Goal: Entertainment & Leisure: Consume media (video, audio)

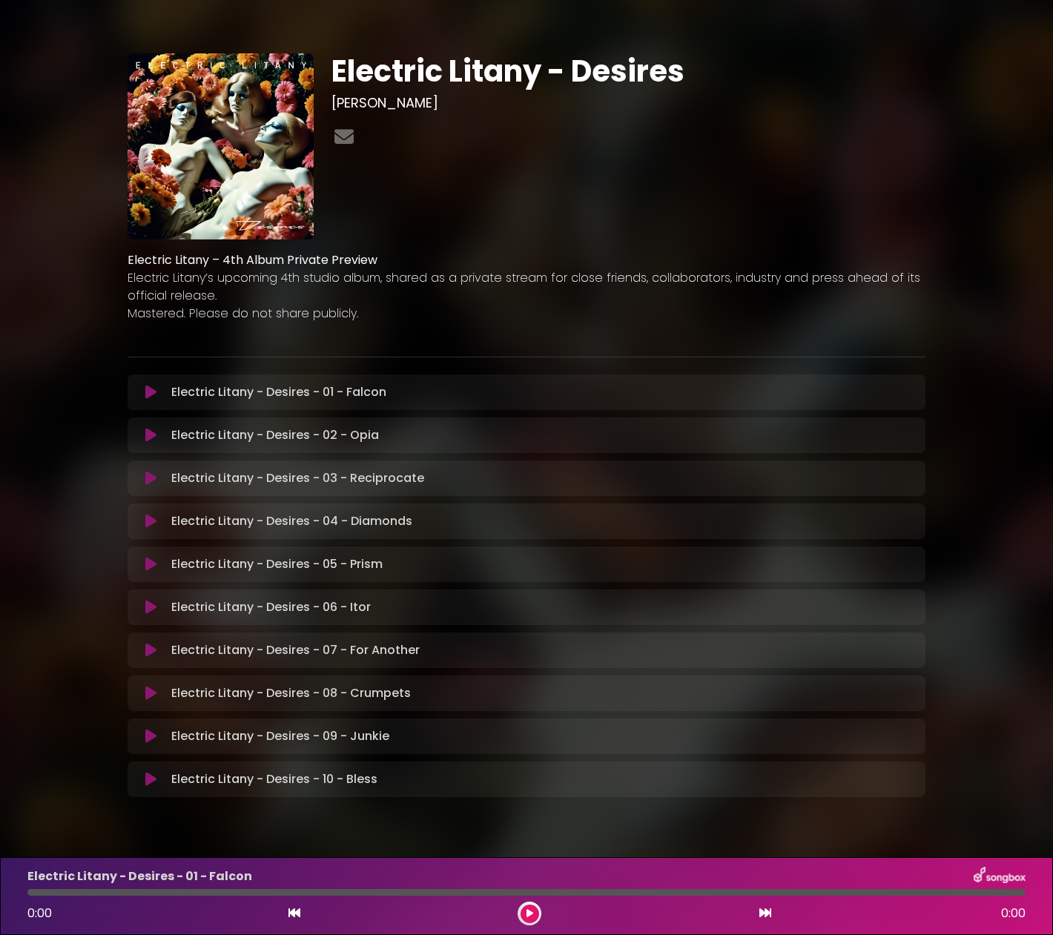
click at [348, 612] on p "Electric Litany - Desires - 06 - Itor Loading Track..." at bounding box center [270, 607] width 199 height 18
click at [155, 385] on icon at bounding box center [150, 392] width 11 height 15
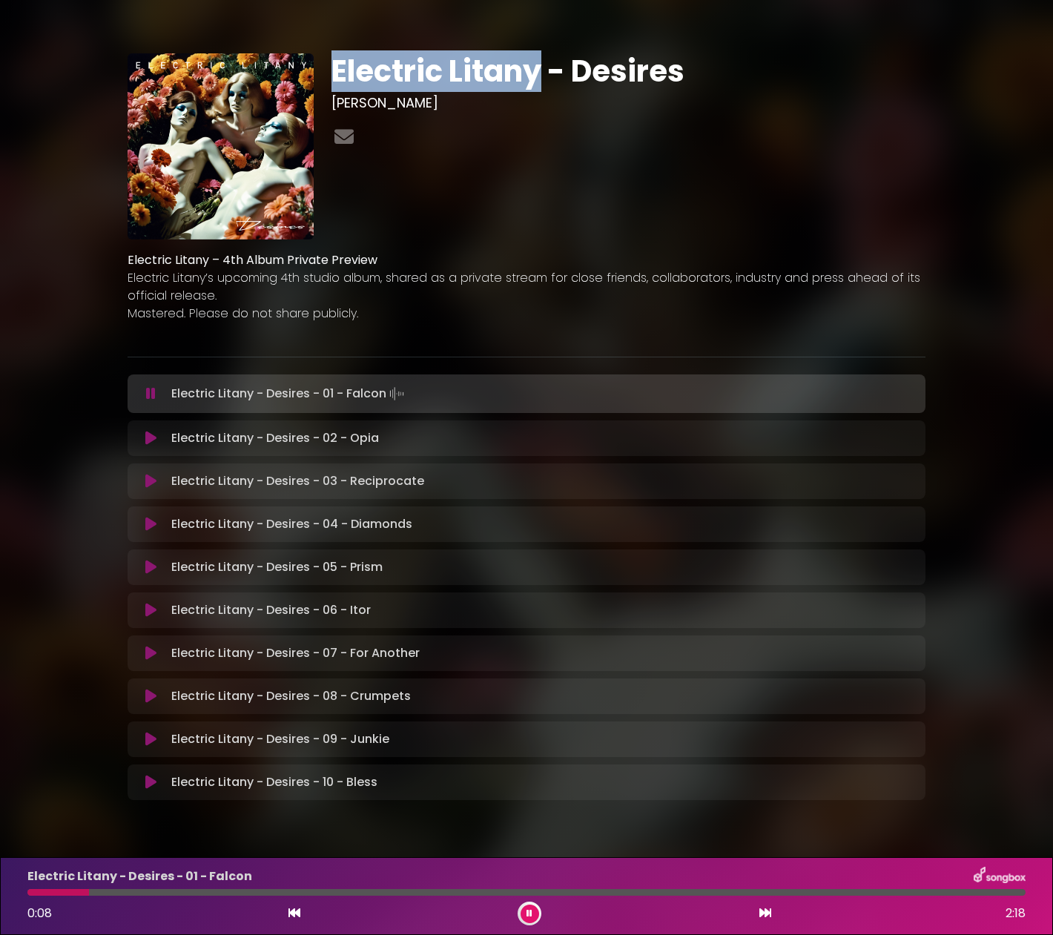
drag, startPoint x: 338, startPoint y: 70, endPoint x: 540, endPoint y: 64, distance: 201.7
click at [540, 64] on h1 "Electric Litany - Desires" at bounding box center [628, 71] width 594 height 36
copy h1 "Electric Litany"
click at [141, 433] on button at bounding box center [150, 438] width 29 height 15
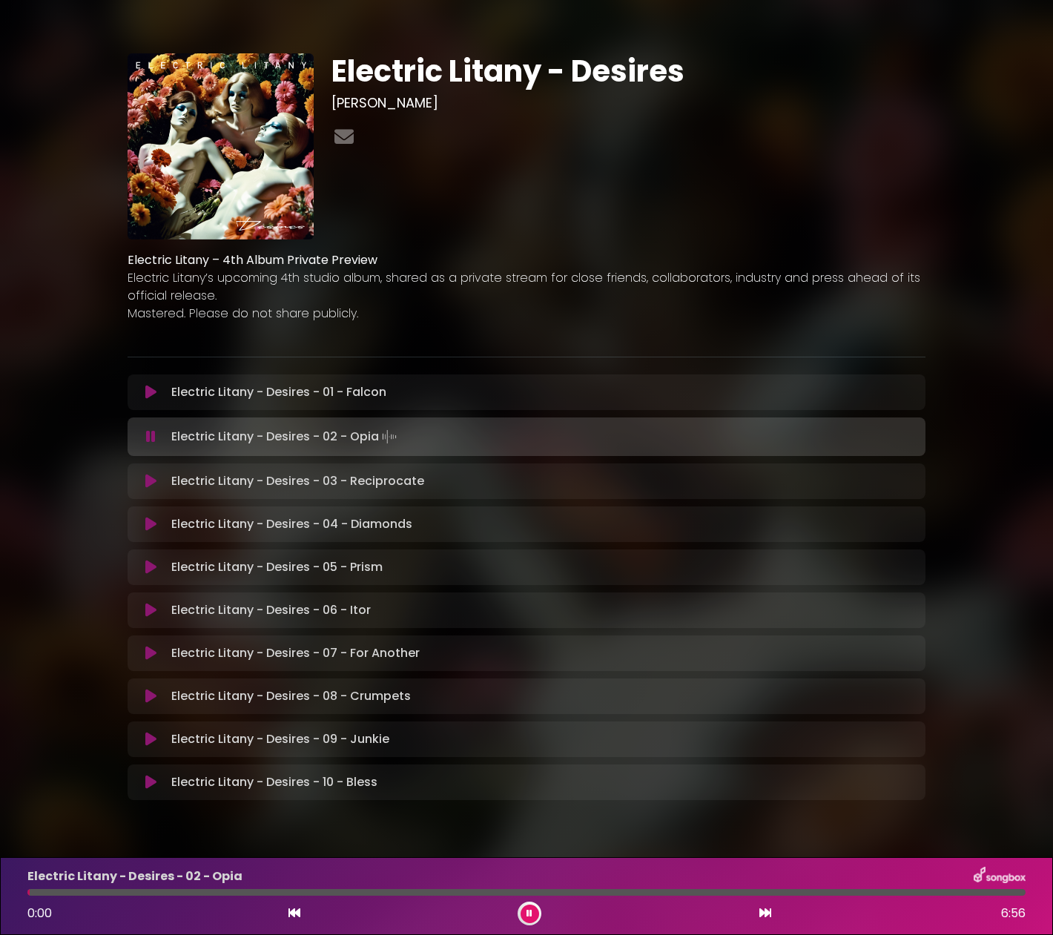
click at [195, 890] on div at bounding box center [526, 892] width 998 height 7
click at [305, 899] on div "Electric Litany - Desires - 02 - Opia 1:10 6:56" at bounding box center [527, 896] width 1016 height 59
click at [325, 887] on div "Electric Litany - Desires - 02 - Opia 1:11 6:56" at bounding box center [527, 896] width 1016 height 59
click at [147, 486] on button at bounding box center [150, 481] width 29 height 15
